Goal: Find specific page/section: Find specific page/section

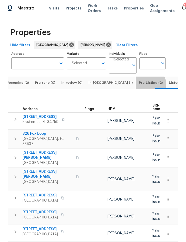
click at [139, 83] on span "Pre-Listing (2)" at bounding box center [151, 83] width 24 height 6
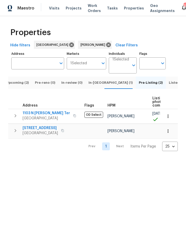
click at [17, 119] on icon "button" at bounding box center [15, 116] width 6 height 6
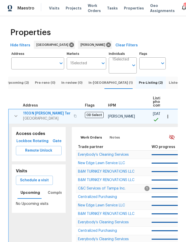
click at [118, 165] on span "New Edge Lawn Service LLC" at bounding box center [101, 164] width 47 height 4
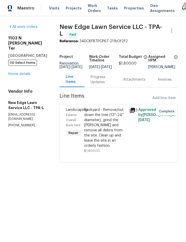
click at [21, 72] on link "Home details" at bounding box center [19, 74] width 22 height 4
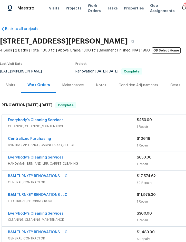
click at [101, 86] on div "Notes" at bounding box center [101, 85] width 10 height 5
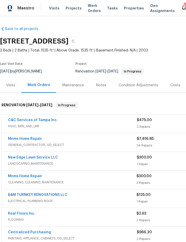
scroll to position [0, 104]
